Goal: Task Accomplishment & Management: Manage account settings

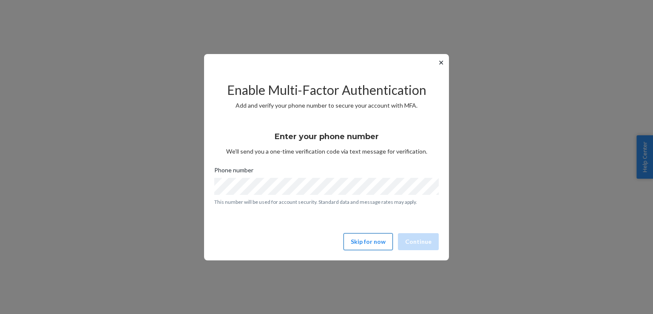
click at [376, 243] on button "Skip for now" at bounding box center [367, 241] width 49 height 17
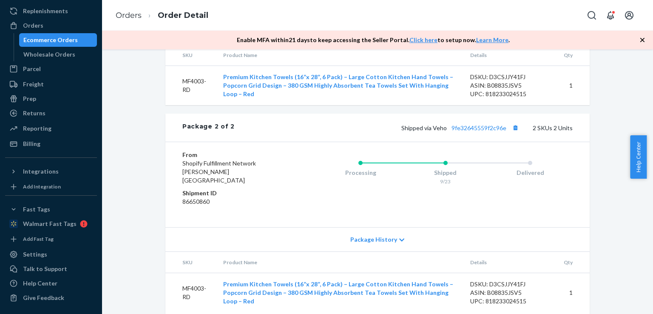
scroll to position [564, 0]
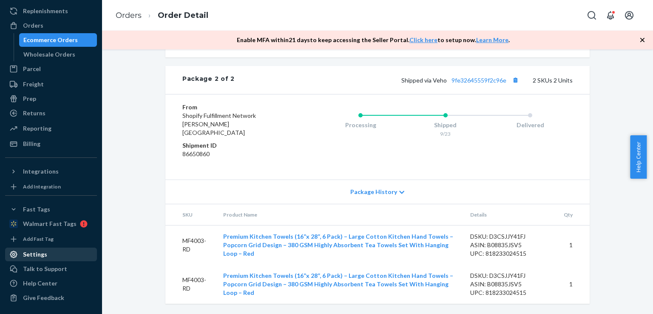
click at [41, 253] on div "Settings" at bounding box center [35, 254] width 24 height 8
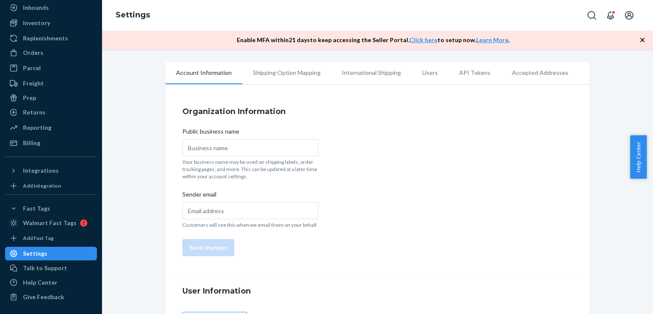
scroll to position [47, 0]
click at [527, 68] on li "Accepted Addresses" at bounding box center [540, 72] width 78 height 21
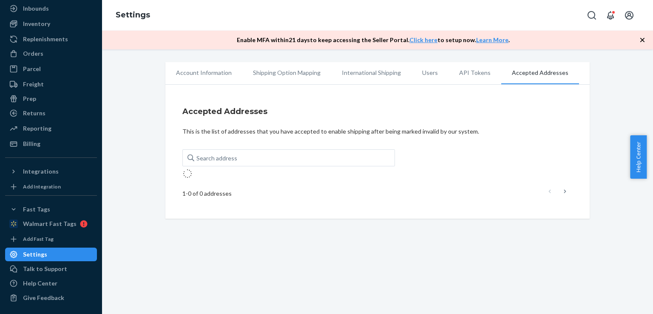
click at [472, 73] on li "API Tokens" at bounding box center [474, 72] width 53 height 21
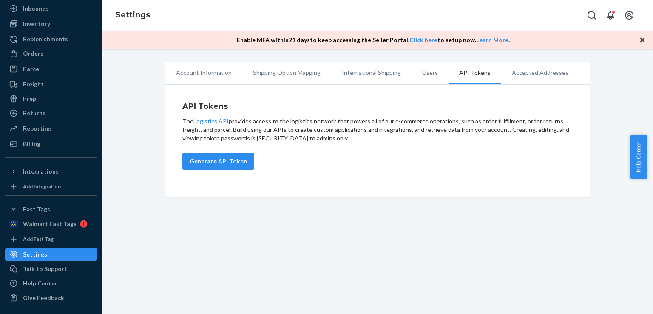
click at [385, 72] on li "International Shipping" at bounding box center [371, 72] width 80 height 21
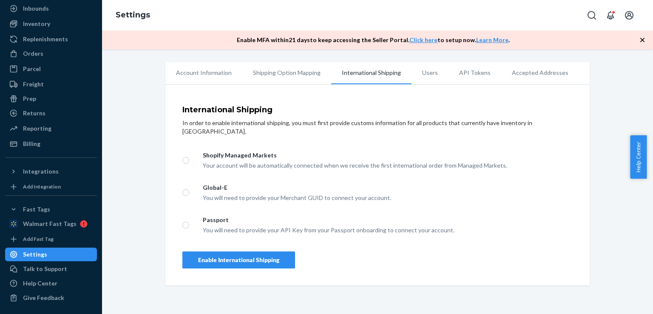
click at [415, 70] on li "Users" at bounding box center [429, 72] width 37 height 21
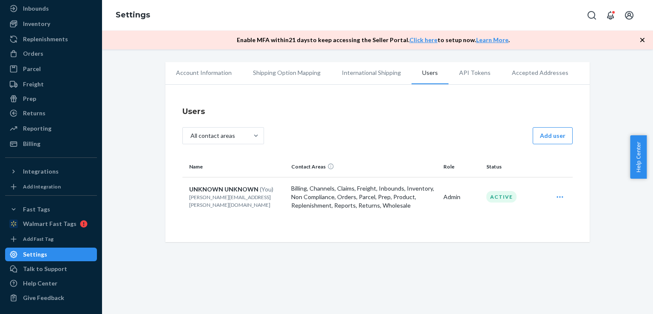
click at [555, 197] on icon "Open user actions" at bounding box center [559, 197] width 8 height 8
click at [218, 68] on li "Account Information" at bounding box center [203, 72] width 77 height 21
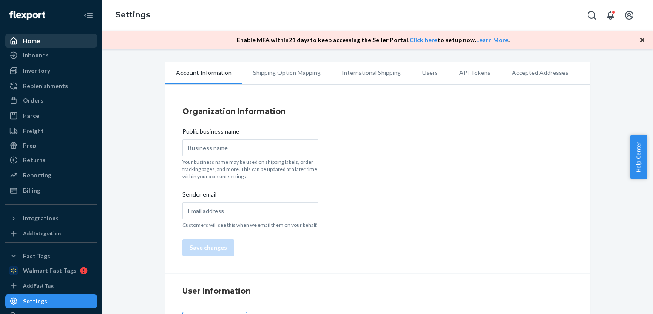
click at [38, 45] on div "Home" at bounding box center [51, 41] width 90 height 12
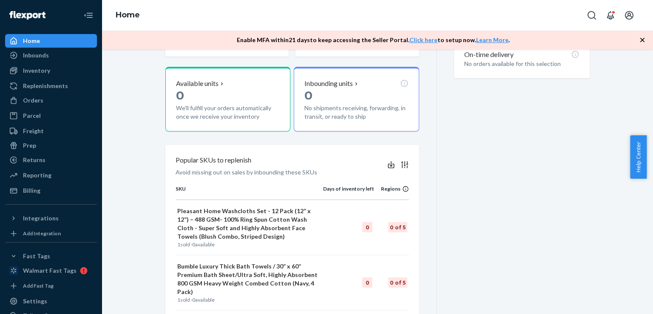
scroll to position [316, 0]
